Goal: Find specific page/section: Find specific page/section

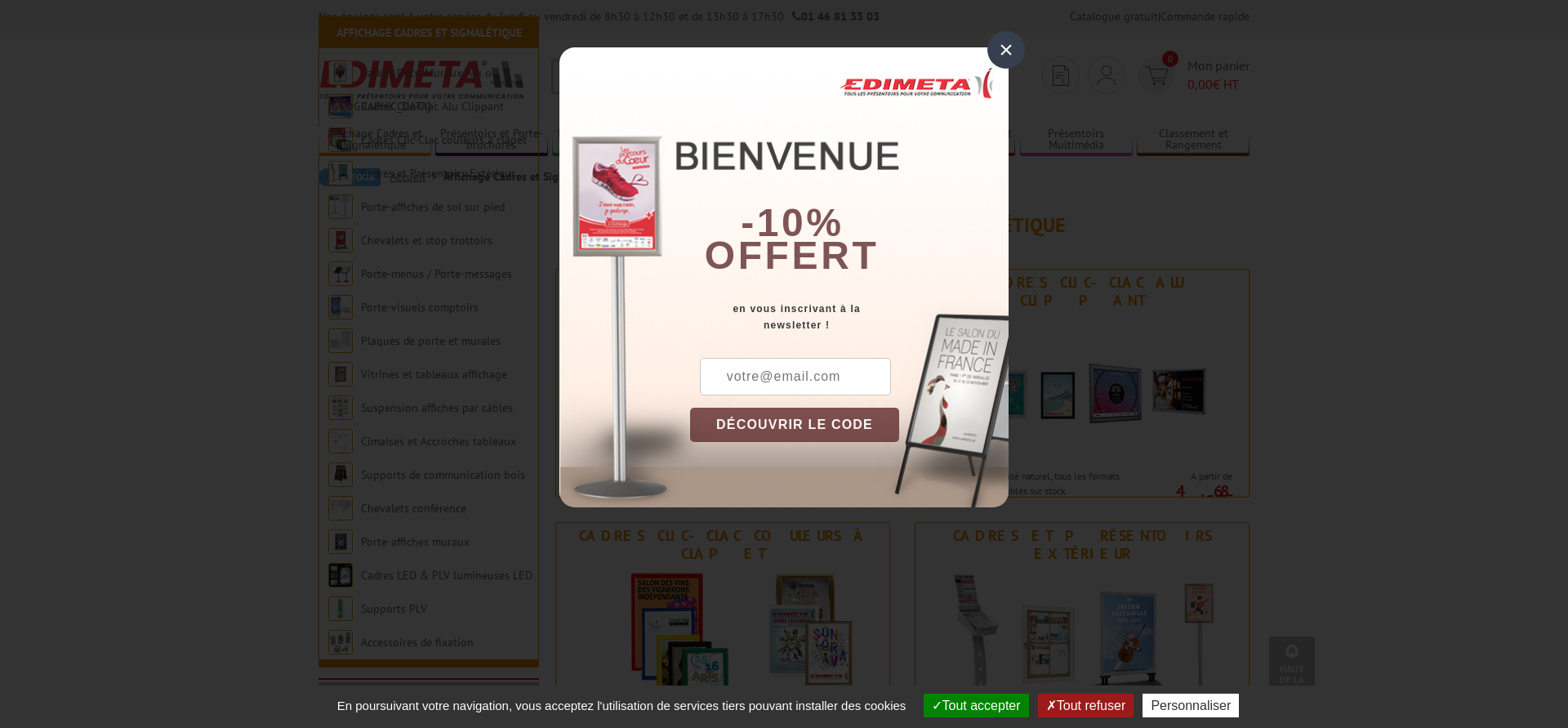
scroll to position [667, 0]
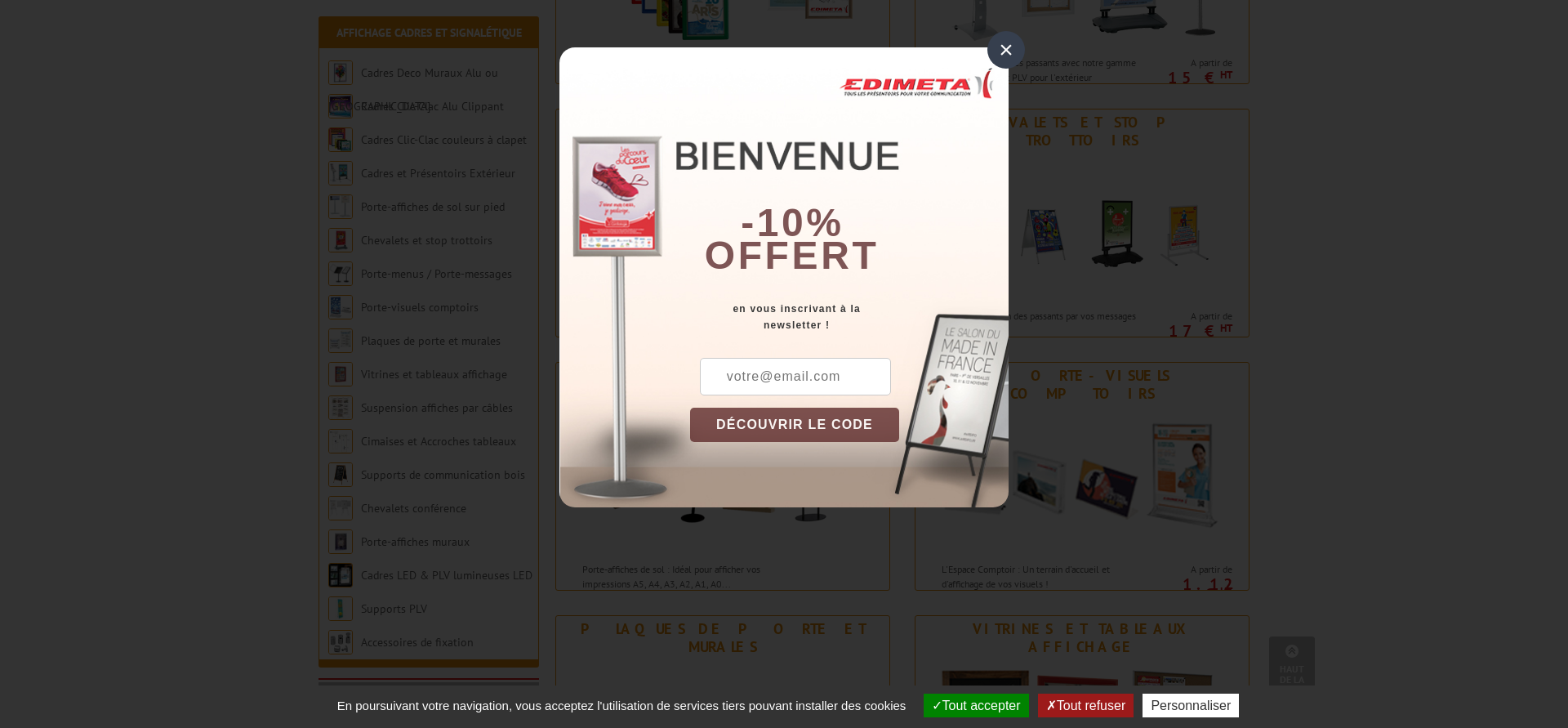
click at [1001, 52] on div "×" at bounding box center [1006, 50] width 38 height 38
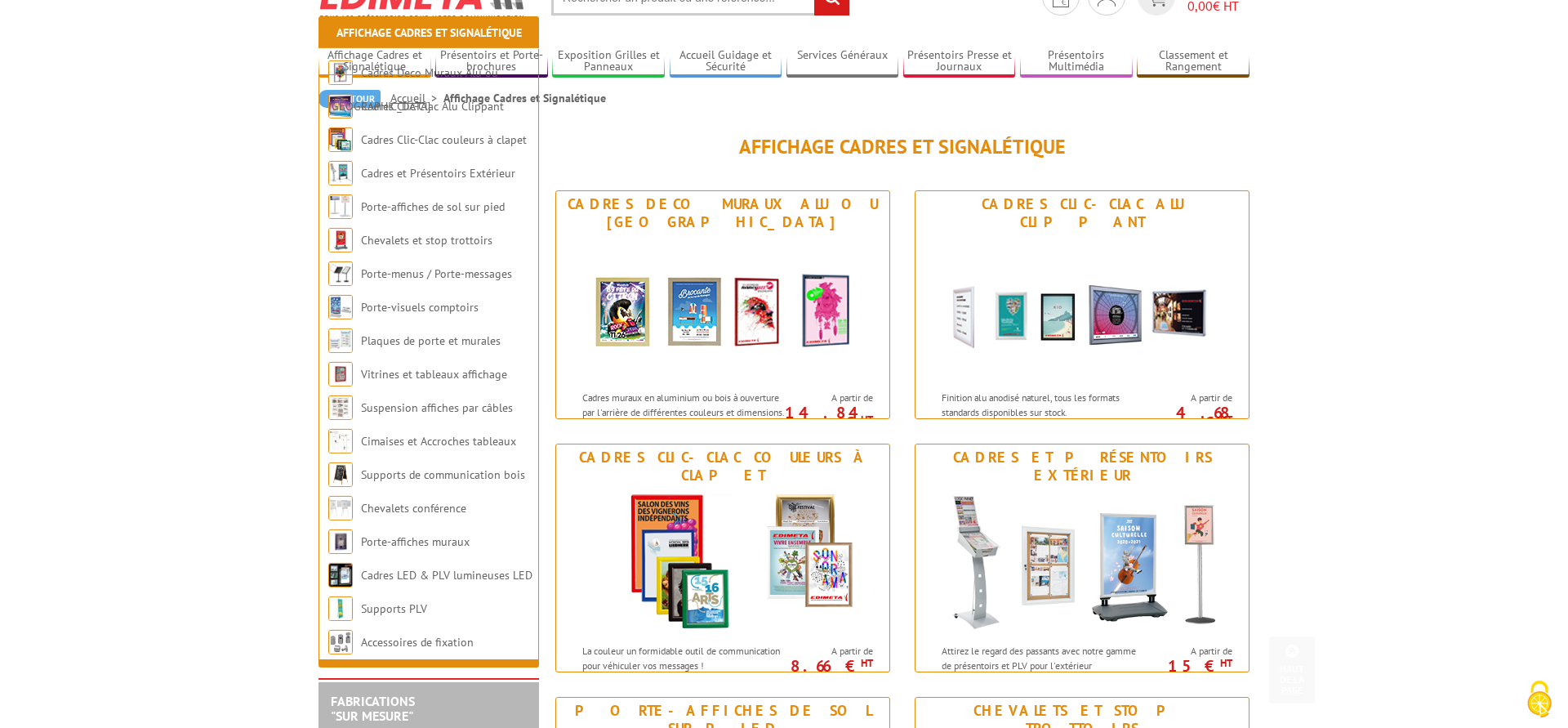
scroll to position [0, 0]
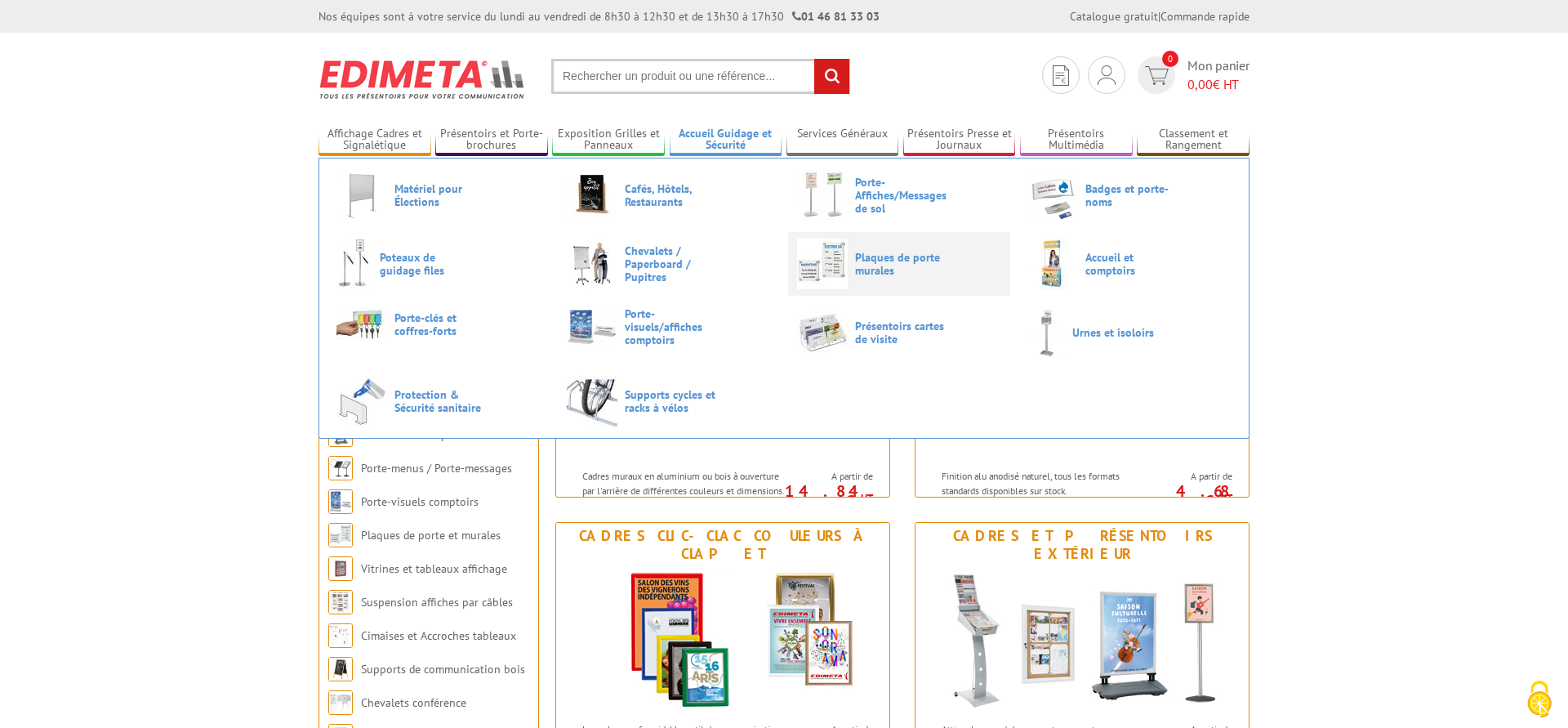
click at [884, 266] on span "Plaques de porte murales" at bounding box center [904, 263] width 98 height 27
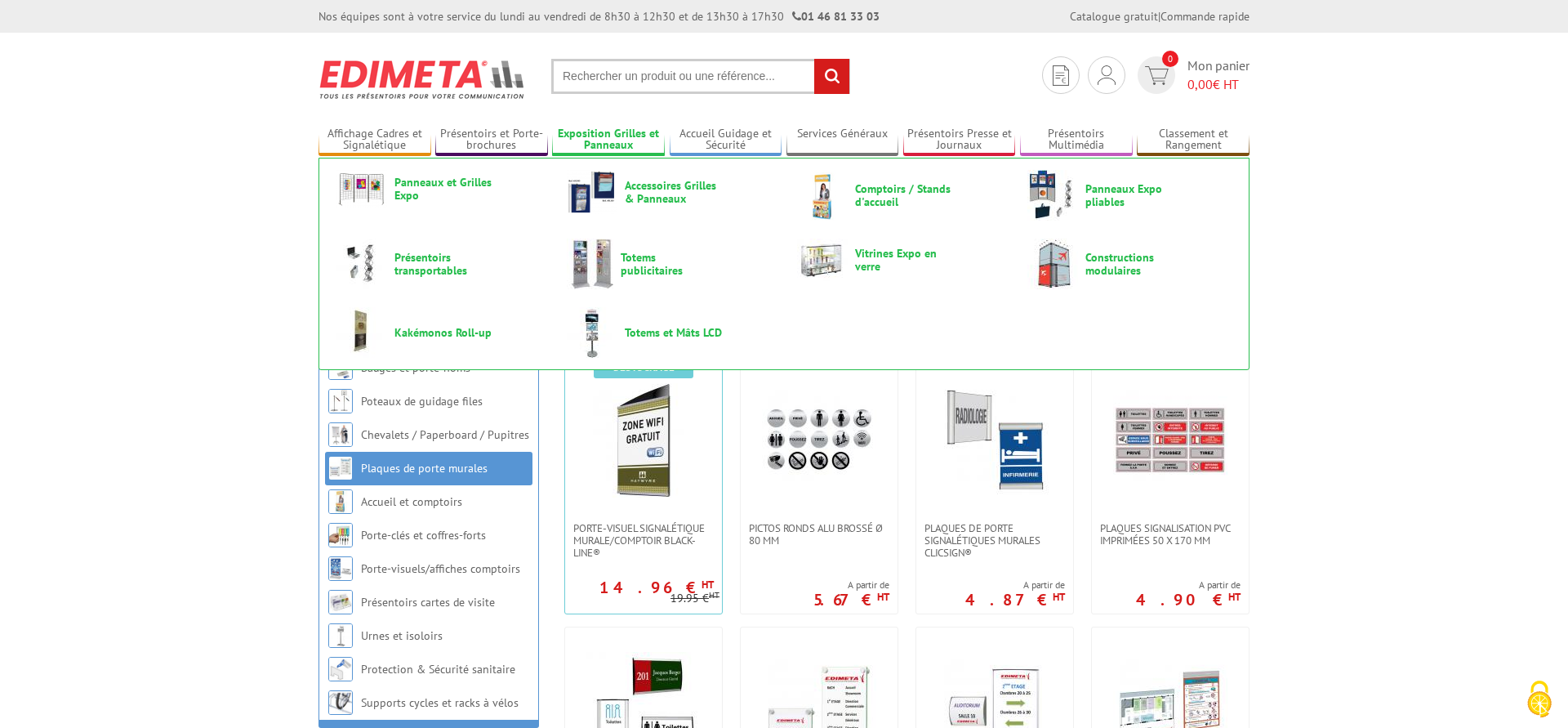
click at [617, 135] on link "Exposition Grilles et Panneaux" at bounding box center [608, 139] width 113 height 27
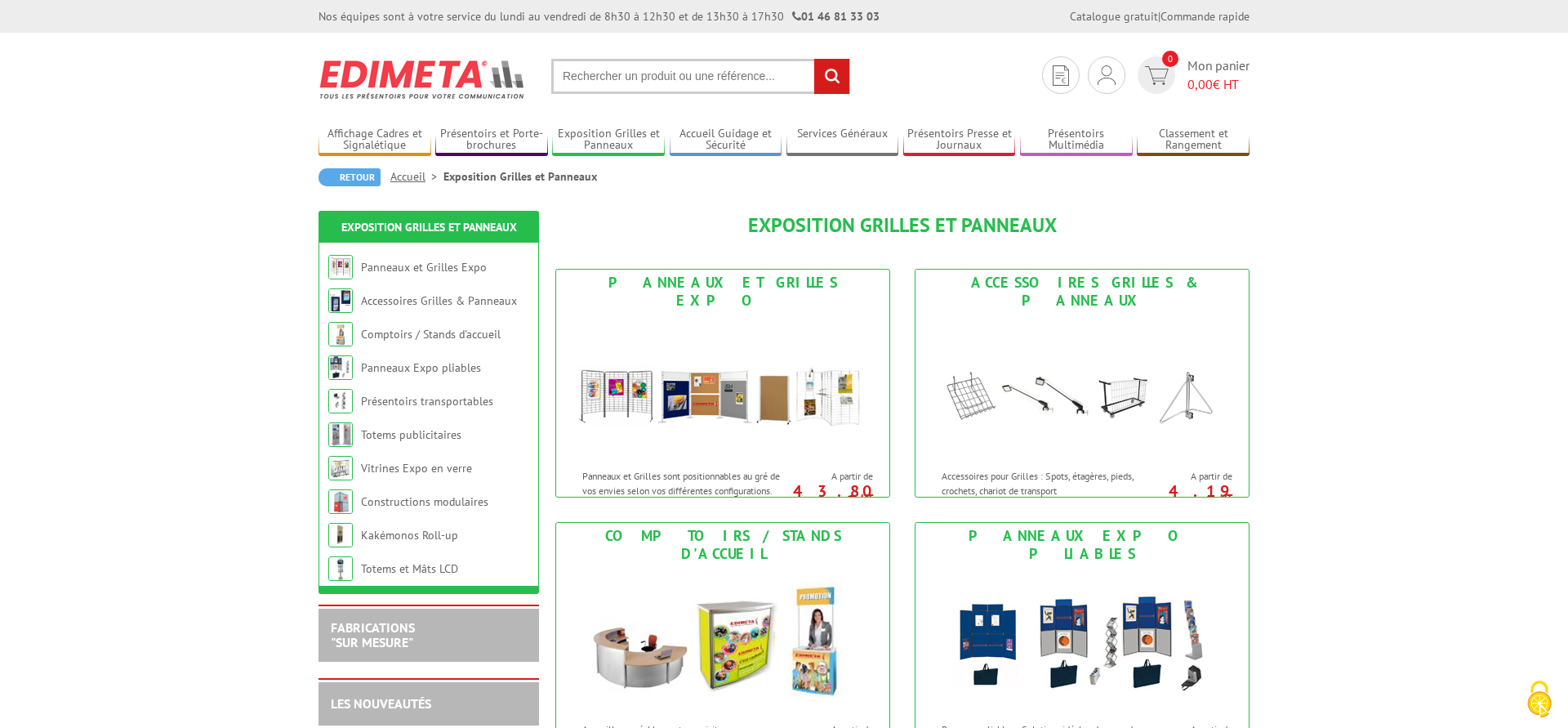
click at [573, 79] on input "text" at bounding box center [701, 76] width 299 height 35
type input "ROULEAU LIEGE"
click at [814, 59] on input "rechercher" at bounding box center [832, 76] width 35 height 35
